Goal: Task Accomplishment & Management: Use online tool/utility

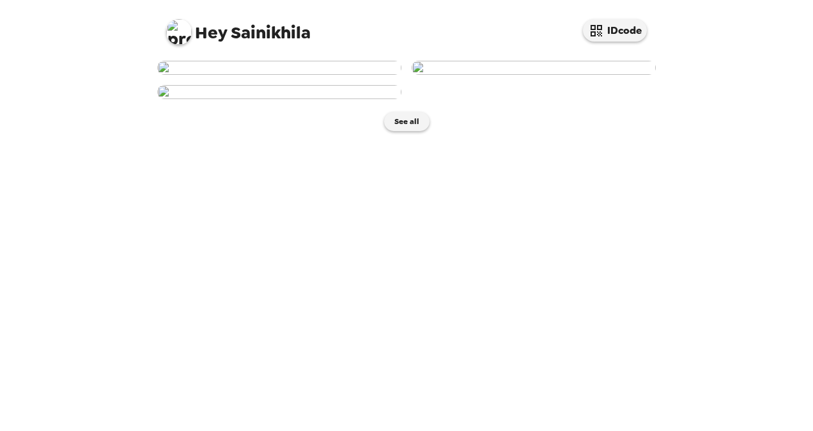
scroll to position [290, 0]
